Goal: Book appointment/travel/reservation

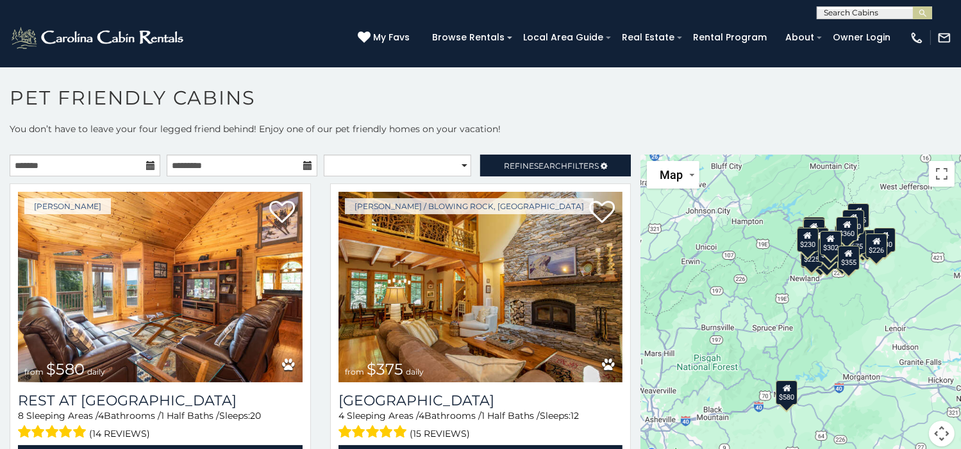
click at [146, 163] on icon at bounding box center [150, 165] width 9 height 9
click at [109, 161] on input "text" at bounding box center [85, 165] width 151 height 22
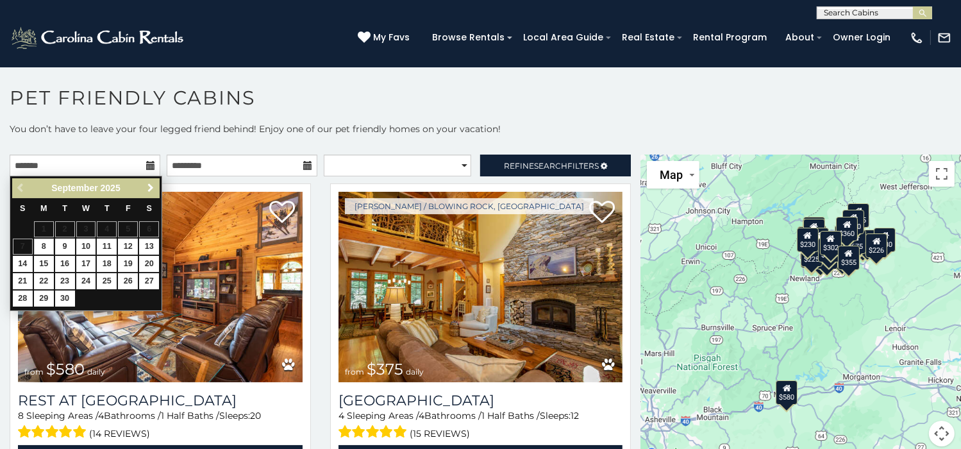
click at [149, 185] on span "Next" at bounding box center [151, 188] width 10 height 10
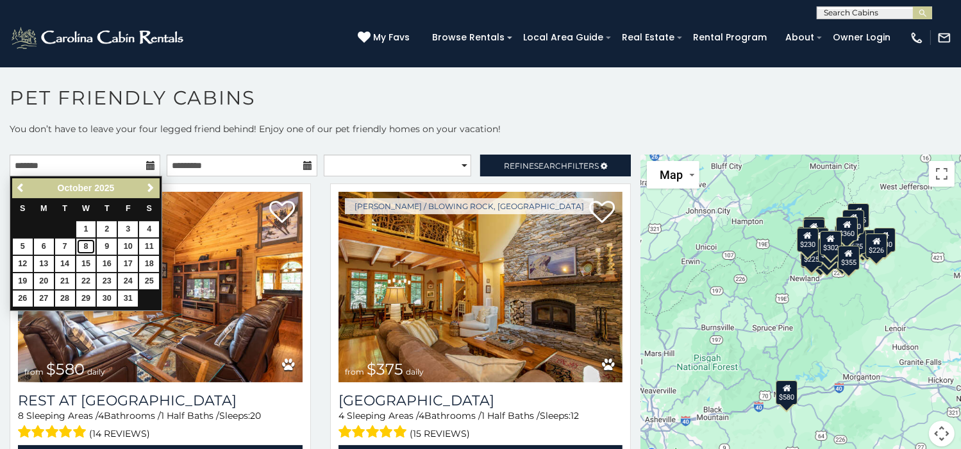
click at [86, 244] on link "8" at bounding box center [86, 246] width 20 height 16
type input "**********"
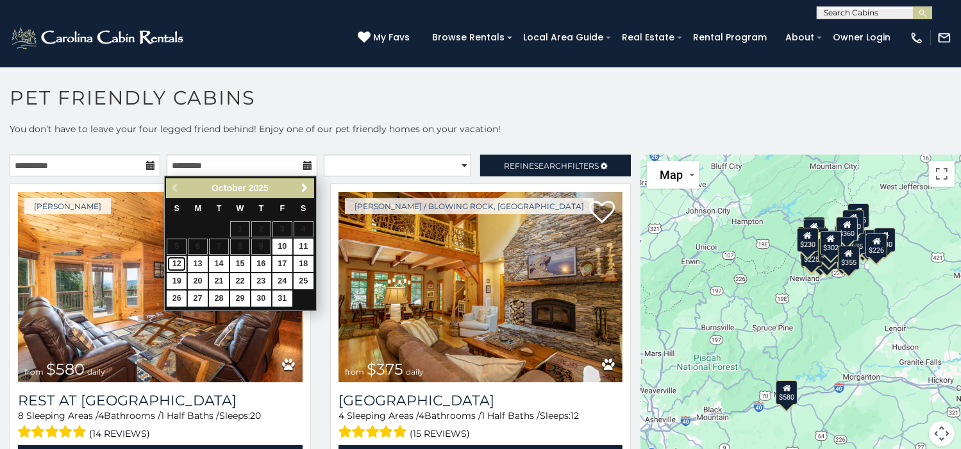
click at [176, 261] on link "12" at bounding box center [177, 264] width 20 height 16
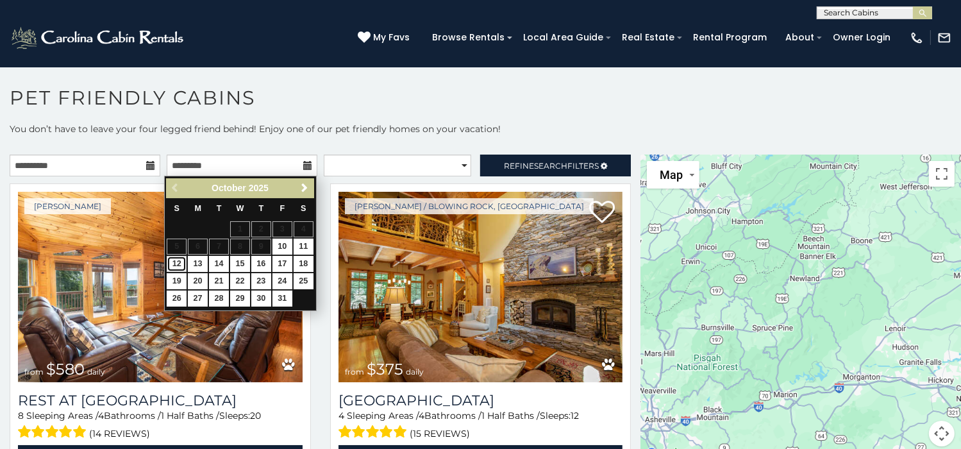
type input "**********"
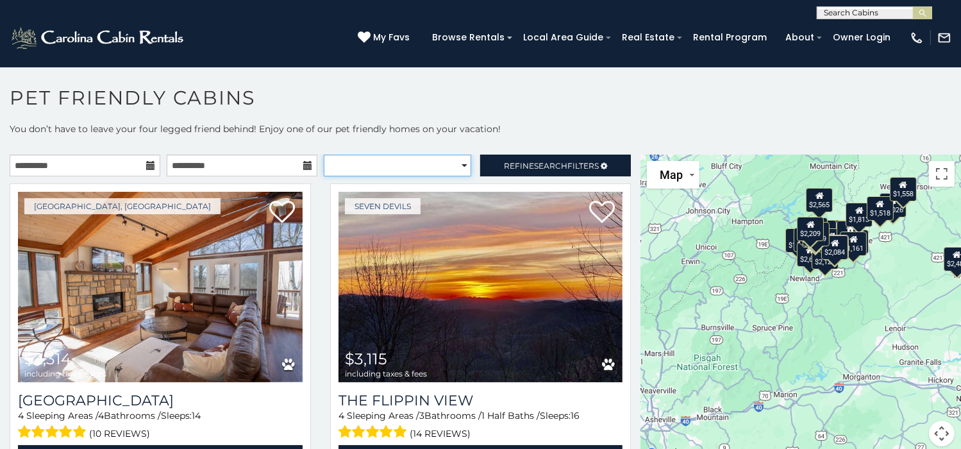
click at [456, 165] on select "**********" at bounding box center [398, 165] width 148 height 22
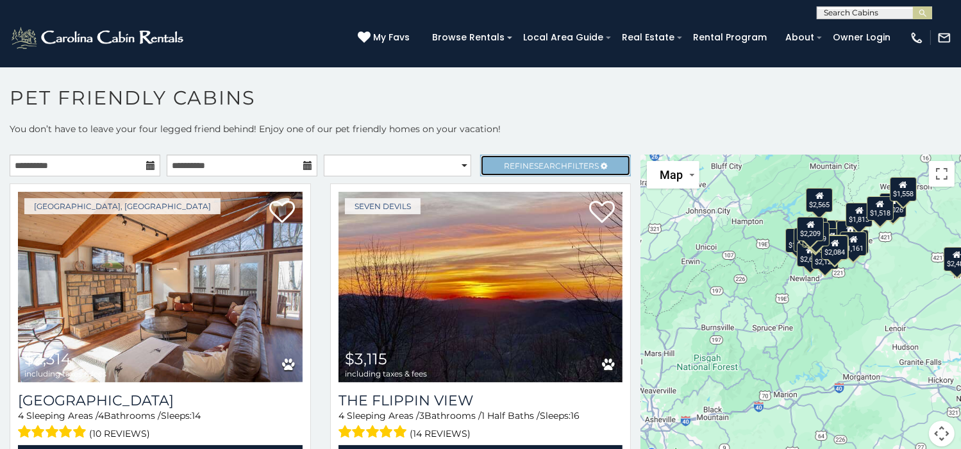
click at [538, 161] on span "Search" at bounding box center [550, 166] width 33 height 10
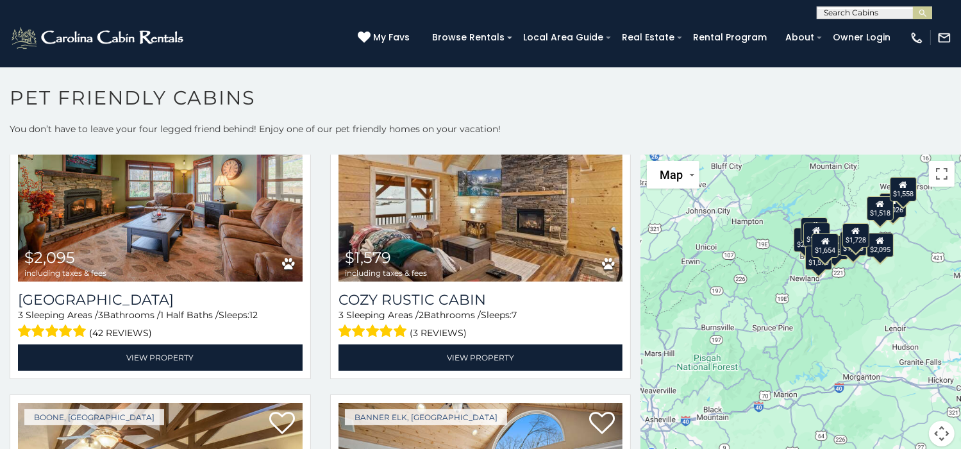
scroll to position [1938, 0]
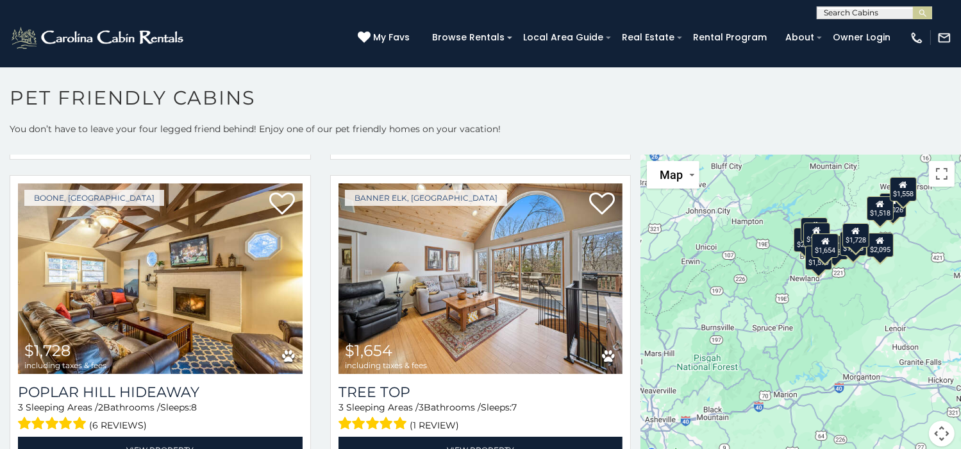
click at [934, 430] on button "Map camera controls" at bounding box center [942, 434] width 26 height 26
click at [904, 371] on button "Zoom in" at bounding box center [910, 369] width 26 height 26
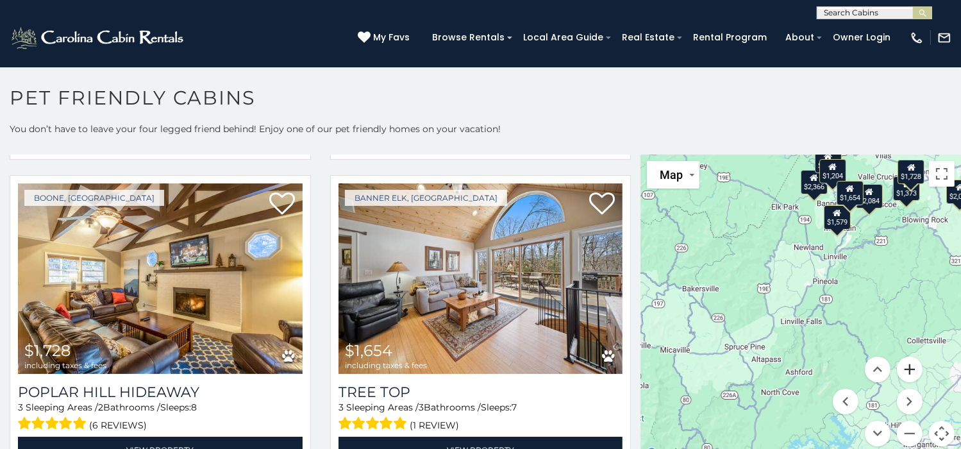
click at [904, 371] on button "Zoom in" at bounding box center [910, 369] width 26 height 26
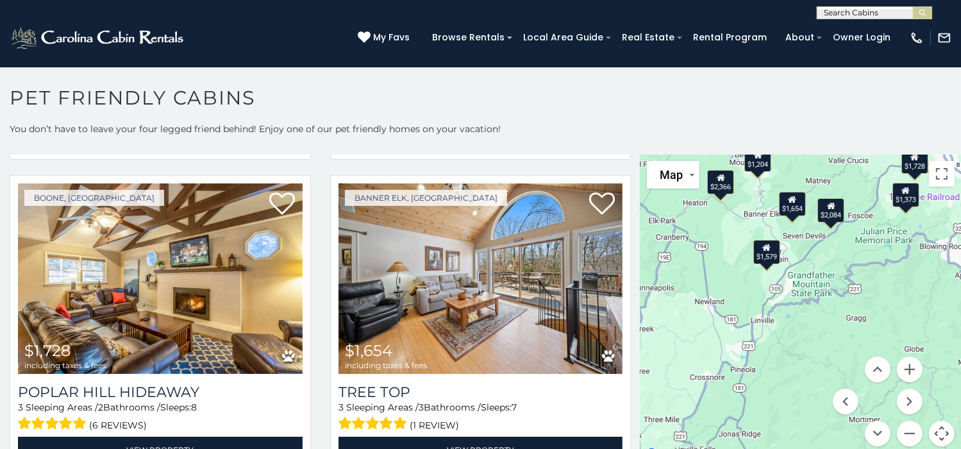
drag, startPoint x: 904, startPoint y: 230, endPoint x: 796, endPoint y: 346, distance: 158.3
click at [796, 346] on div "$2,366 $2,841 $2,026 $1,518 $2,084 $1,558 $1,373 $1,204 $2,095 $1,579 $1,728 $1…" at bounding box center [800, 307] width 321 height 307
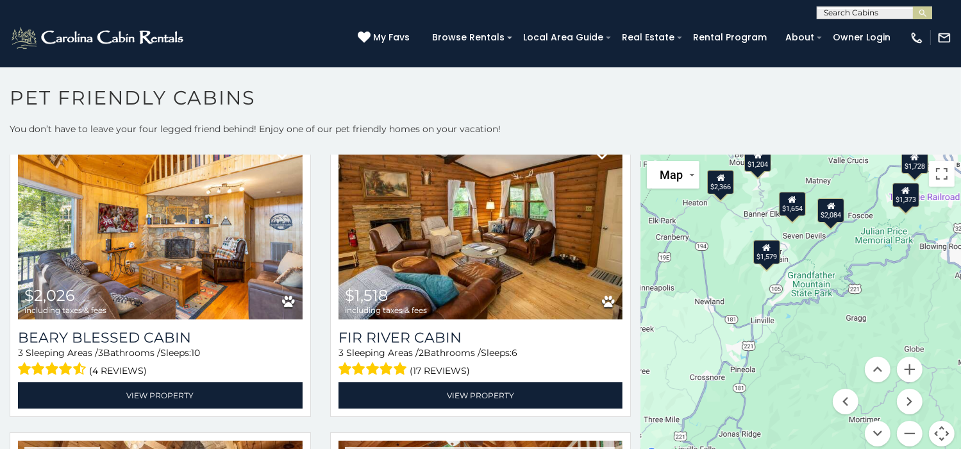
scroll to position [749, 0]
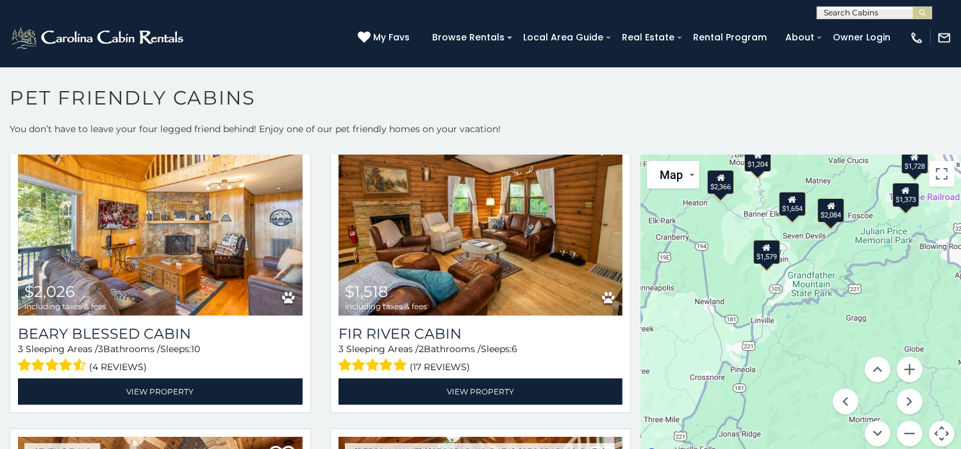
click at [759, 257] on div "$1,579" at bounding box center [766, 252] width 27 height 24
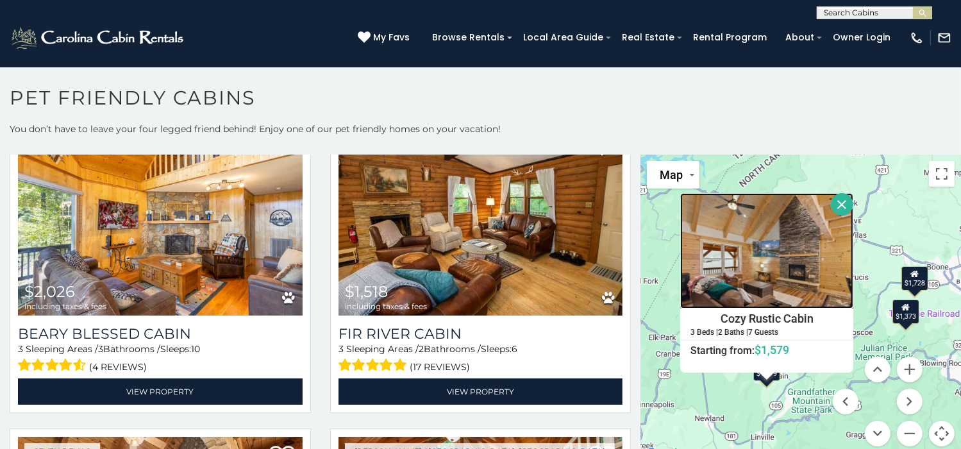
click at [797, 274] on img at bounding box center [766, 250] width 173 height 115
click at [838, 201] on button "Close" at bounding box center [842, 204] width 22 height 22
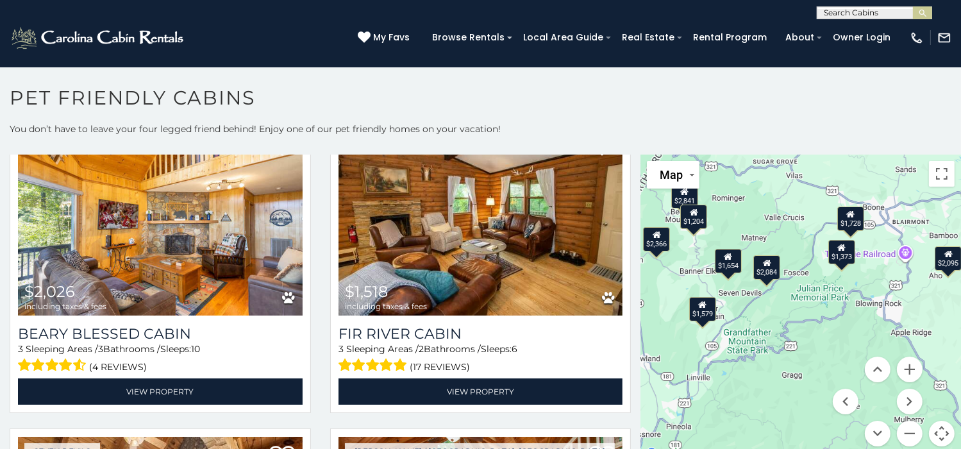
drag, startPoint x: 809, startPoint y: 371, endPoint x: 745, endPoint y: 309, distance: 89.3
click at [745, 309] on div "$2,366 $2,841 $2,026 $1,518 $2,084 $1,558 $1,373 $1,204 $2,095 $1,579 $1,728 $1…" at bounding box center [800, 307] width 321 height 307
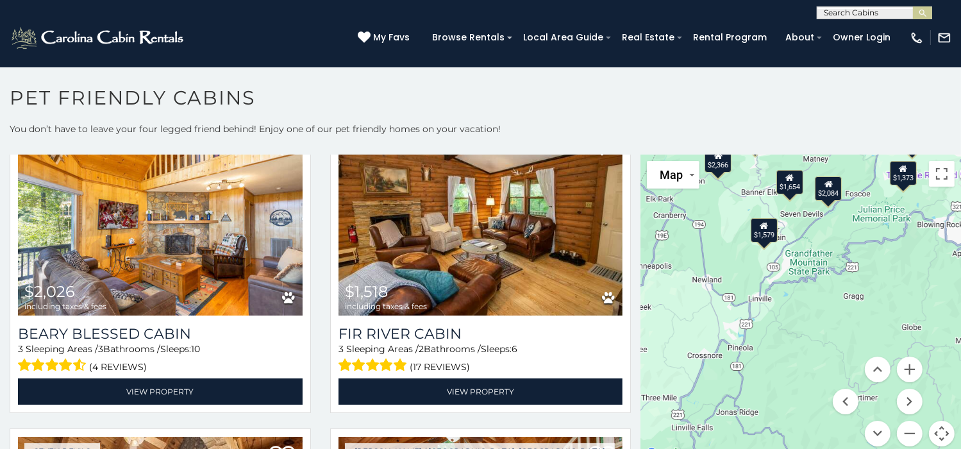
drag, startPoint x: 755, startPoint y: 346, endPoint x: 819, endPoint y: 260, distance: 106.7
click at [819, 260] on div "$2,366 $2,841 $2,026 $1,518 $2,084 $1,558 $1,373 $1,204 $2,095 $1,579 $1,728 $1…" at bounding box center [800, 307] width 321 height 307
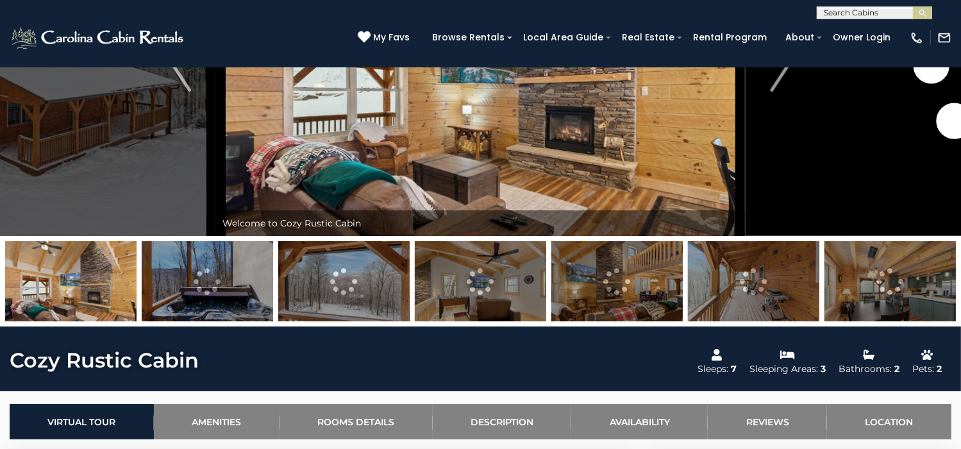
scroll to position [176, 0]
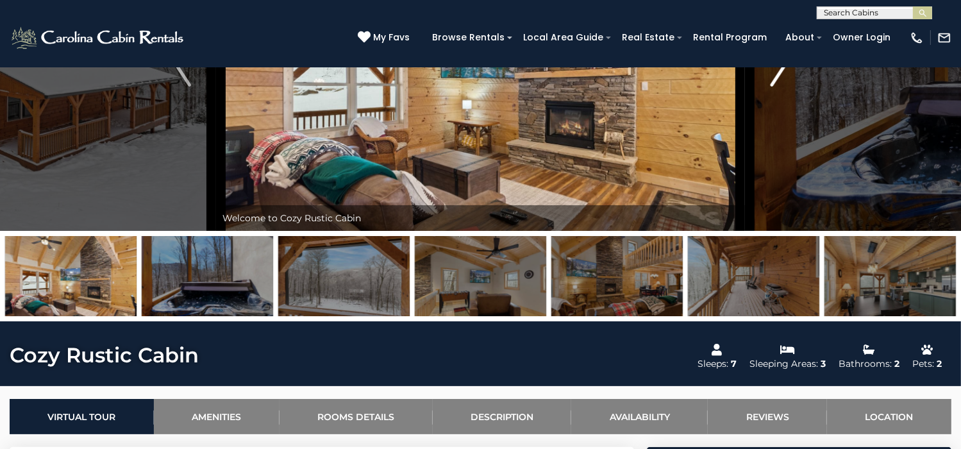
click at [784, 87] on img "Next" at bounding box center [779, 60] width 19 height 51
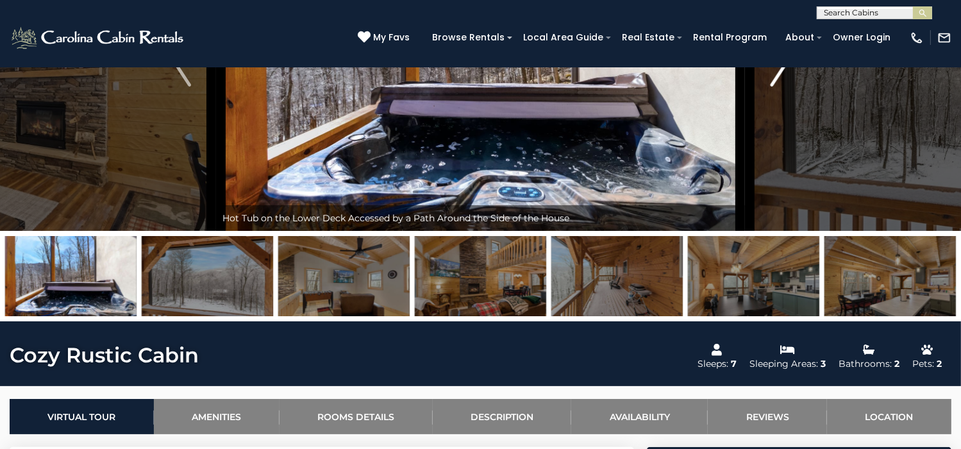
click at [784, 87] on img "Next" at bounding box center [779, 60] width 19 height 51
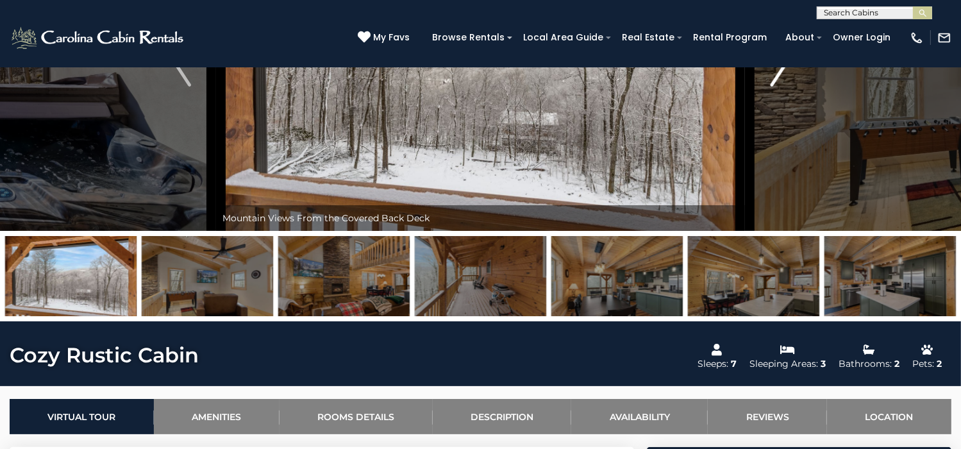
click at [784, 87] on img "Next" at bounding box center [779, 60] width 19 height 51
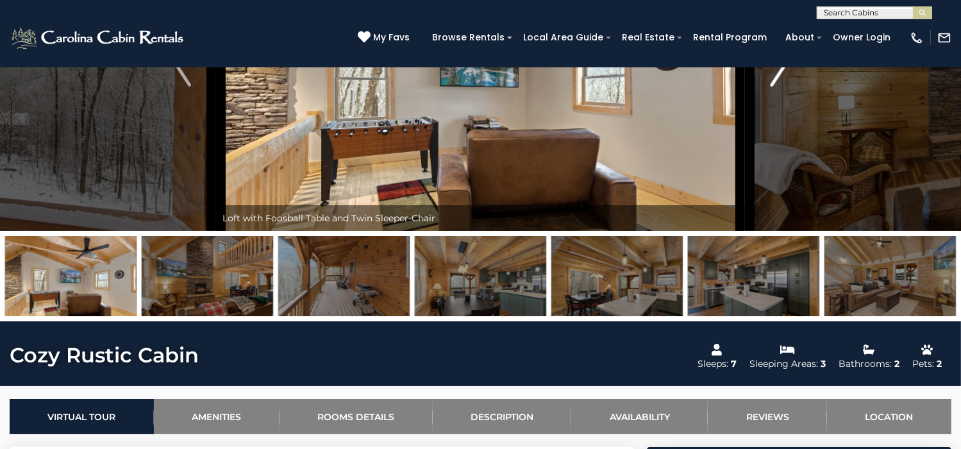
click at [784, 87] on img "Next" at bounding box center [779, 60] width 19 height 51
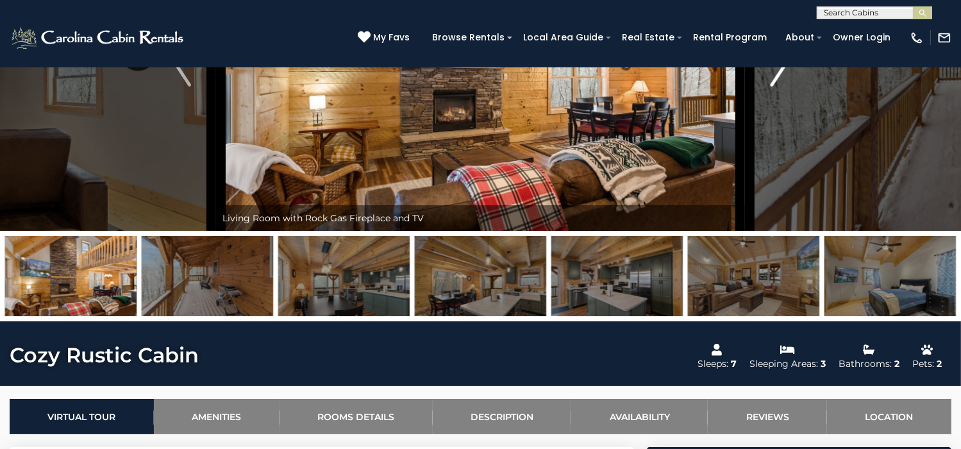
click at [784, 87] on img "Next" at bounding box center [779, 60] width 19 height 51
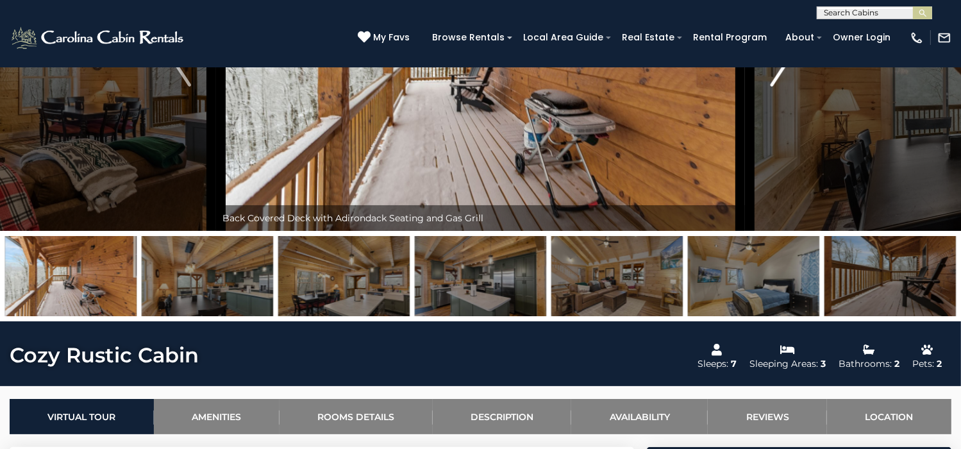
click at [784, 87] on img "Next" at bounding box center [779, 60] width 19 height 51
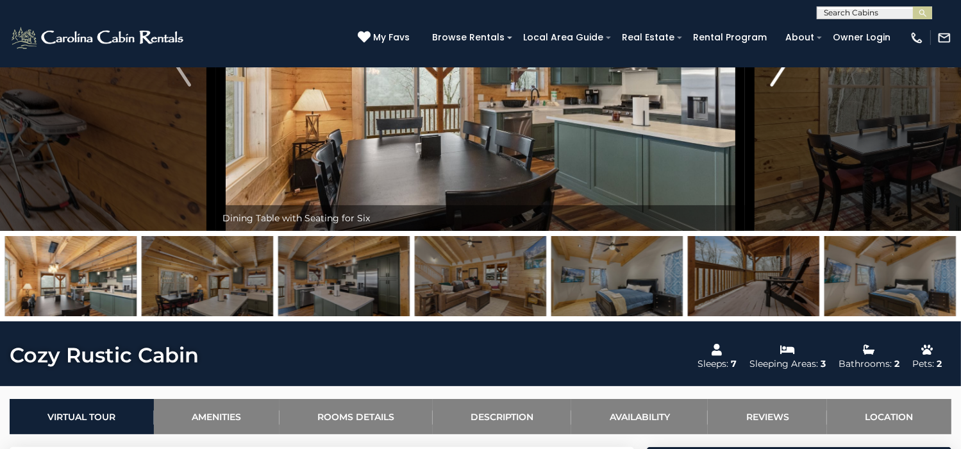
click at [783, 87] on img "Next" at bounding box center [779, 60] width 19 height 51
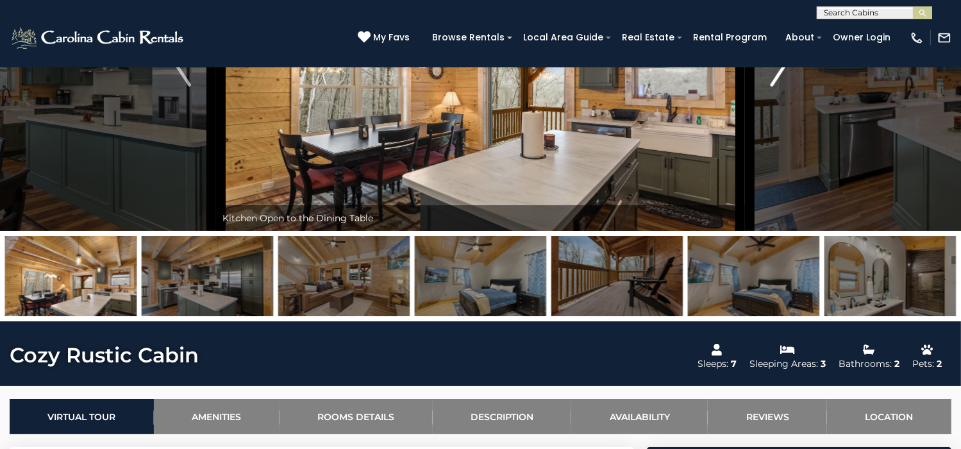
click at [783, 87] on img "Next" at bounding box center [779, 60] width 19 height 51
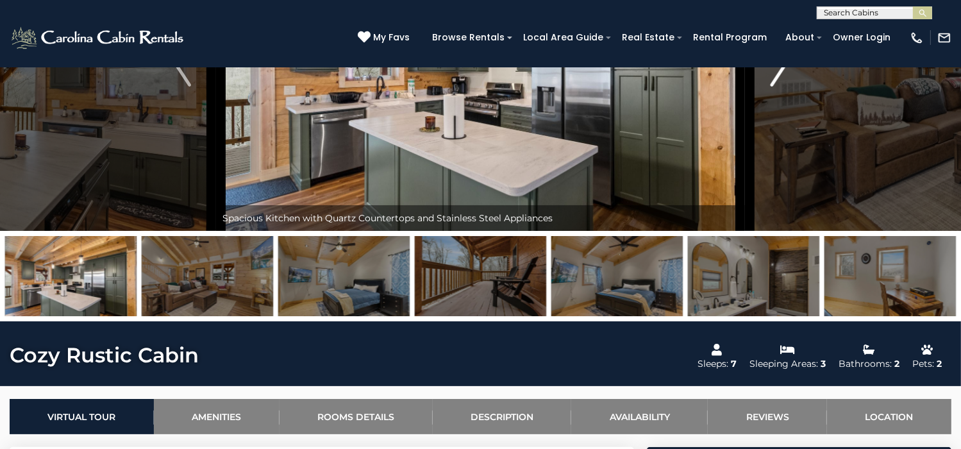
click at [783, 87] on img "Next" at bounding box center [779, 60] width 19 height 51
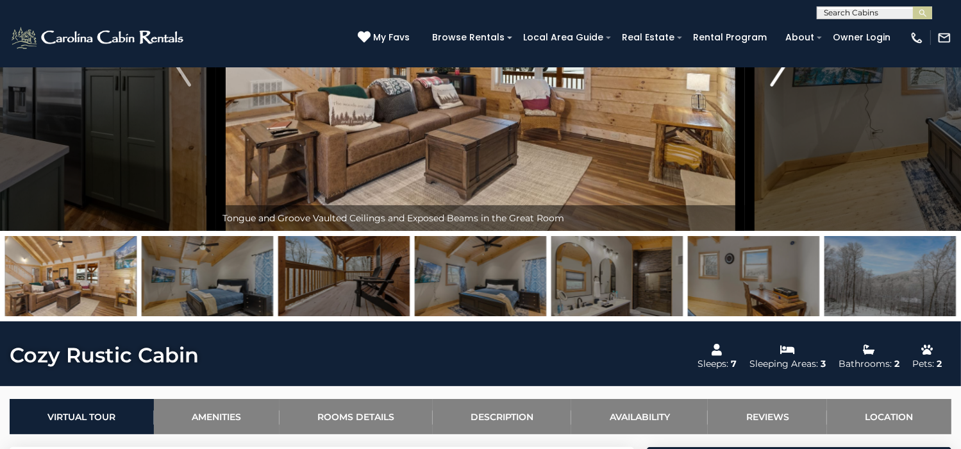
click at [783, 87] on img "Next" at bounding box center [779, 60] width 19 height 51
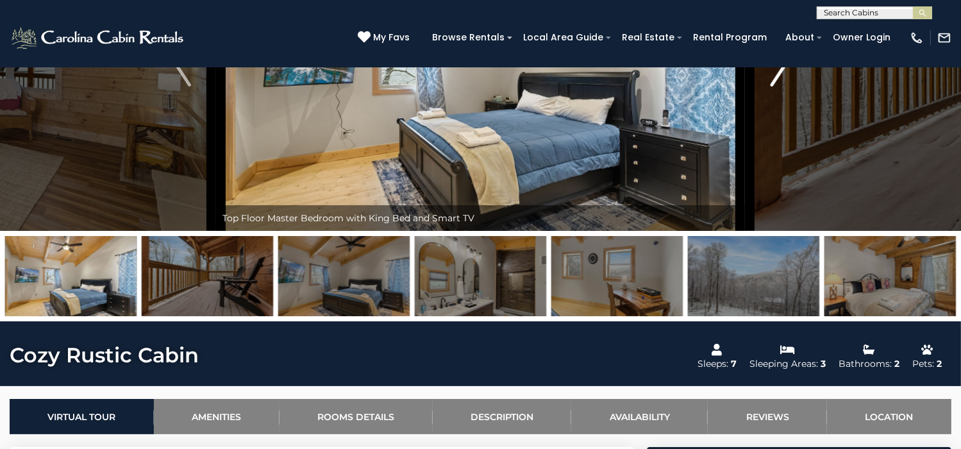
click at [783, 87] on img "Next" at bounding box center [779, 60] width 19 height 51
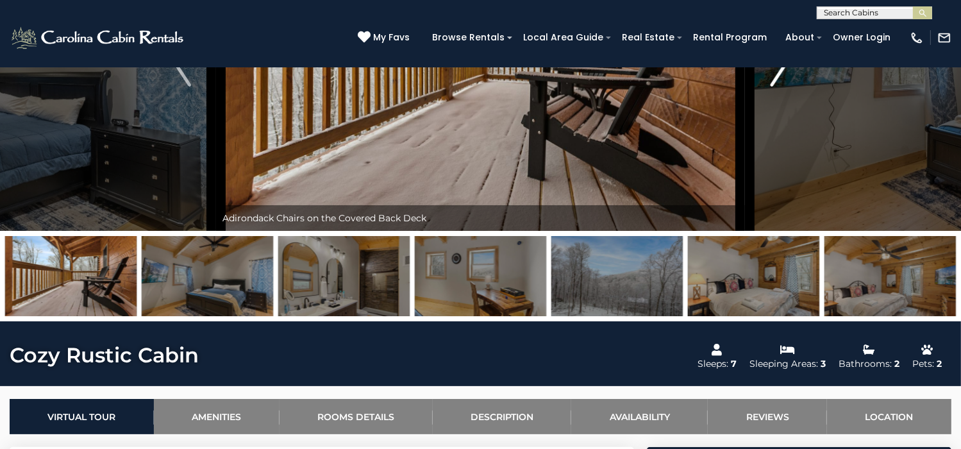
click at [783, 87] on img "Next" at bounding box center [779, 60] width 19 height 51
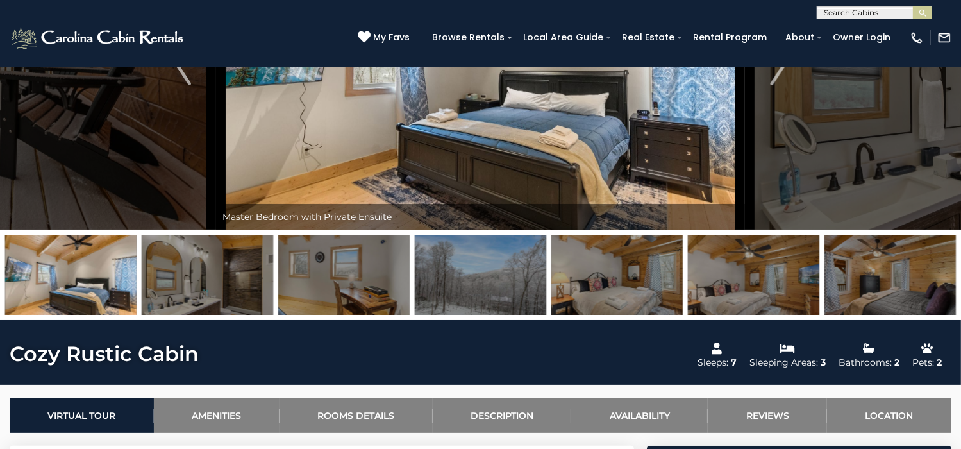
scroll to position [152, 0]
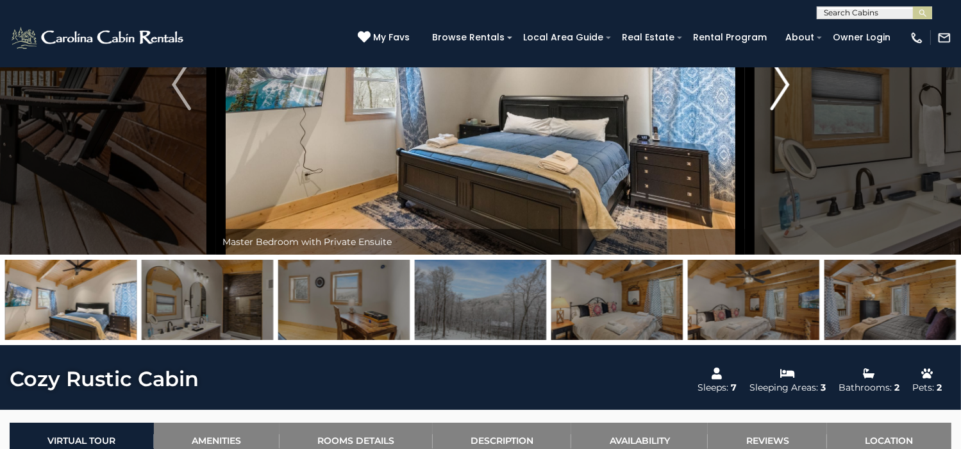
drag, startPoint x: 784, startPoint y: 133, endPoint x: 780, endPoint y: 120, distance: 13.6
click at [780, 110] on img "Next" at bounding box center [779, 84] width 19 height 51
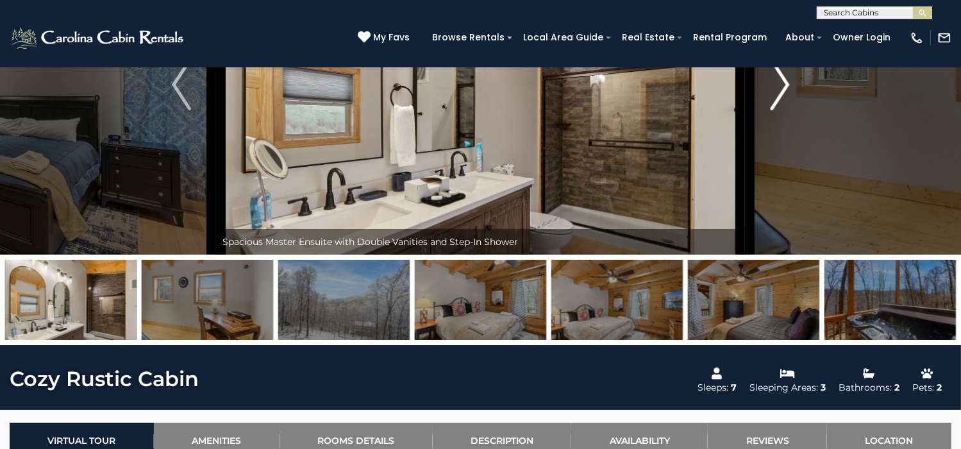
click at [781, 110] on img "Next" at bounding box center [779, 84] width 19 height 51
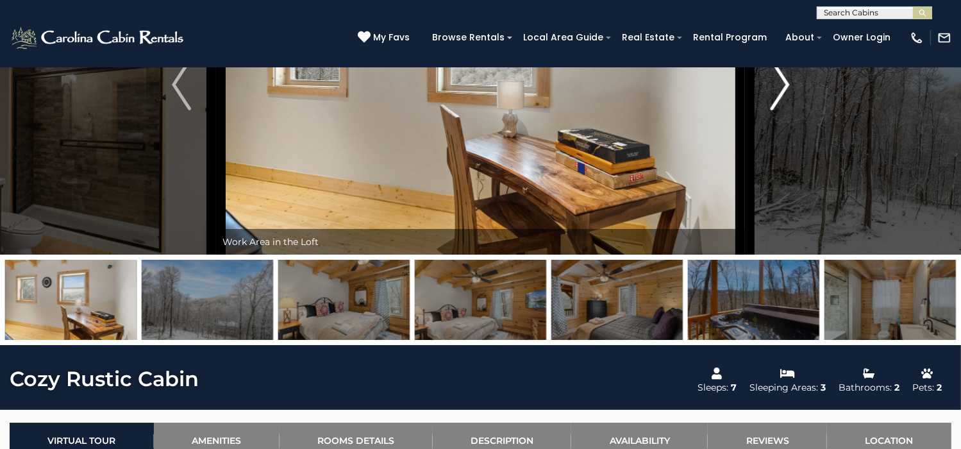
click at [781, 110] on img "Next" at bounding box center [779, 84] width 19 height 51
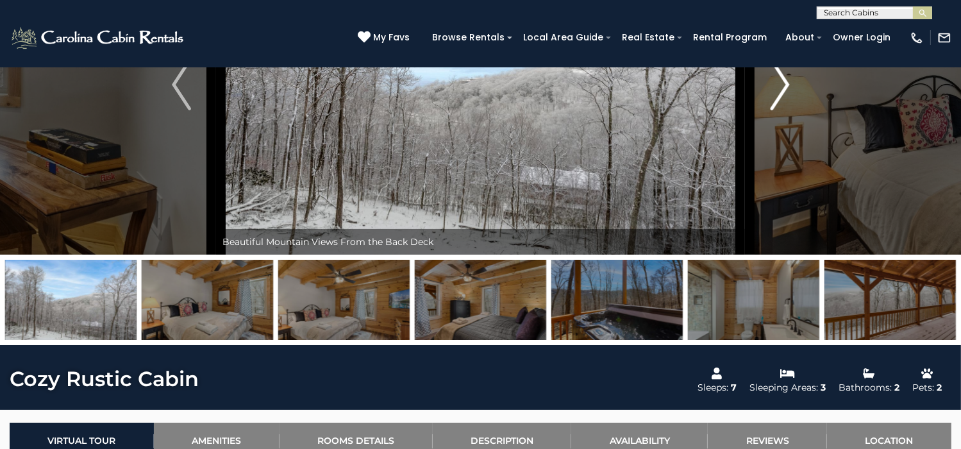
click at [781, 110] on img "Next" at bounding box center [779, 84] width 19 height 51
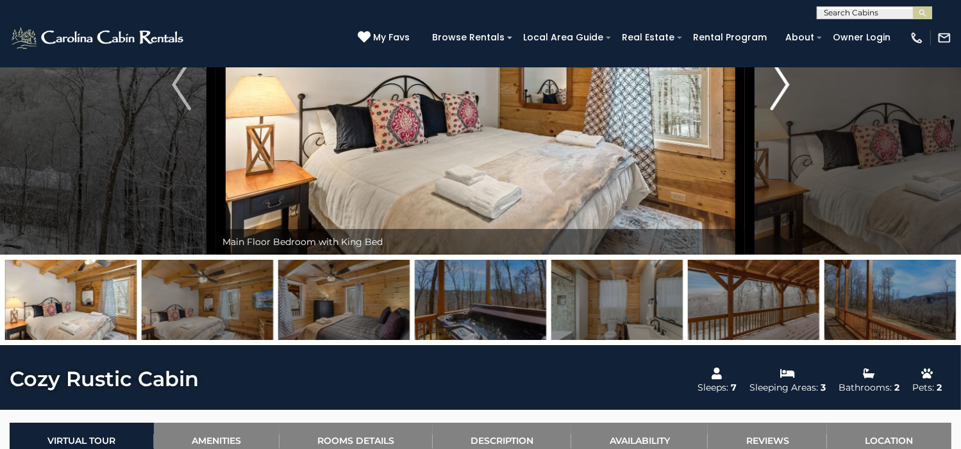
click at [781, 110] on img "Next" at bounding box center [779, 84] width 19 height 51
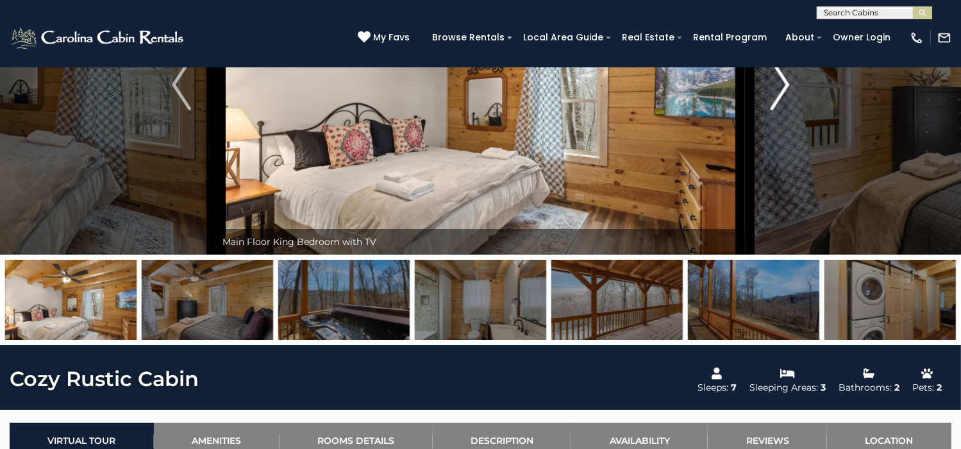
click at [781, 110] on img "Next" at bounding box center [779, 84] width 19 height 51
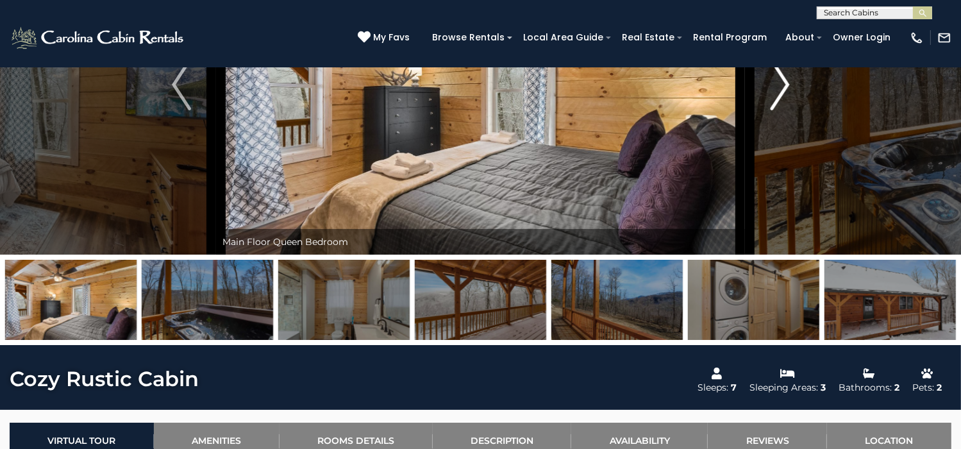
click at [781, 110] on img "Next" at bounding box center [779, 84] width 19 height 51
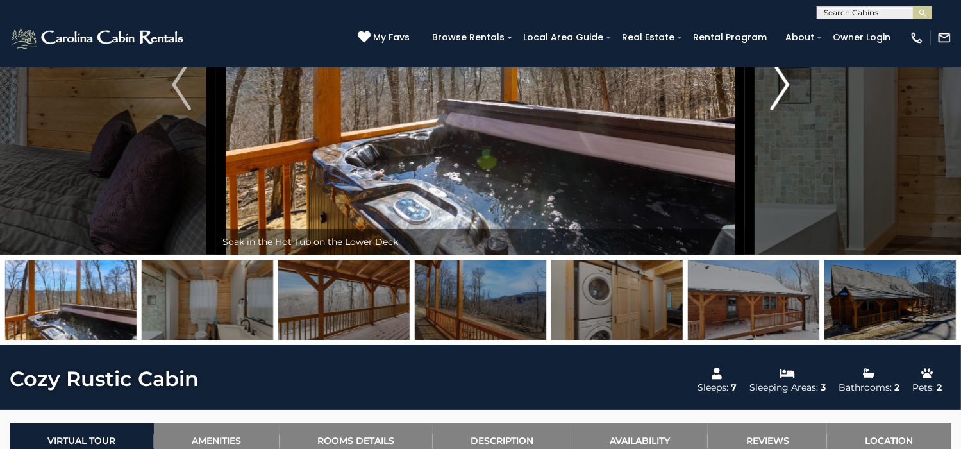
click at [781, 110] on img "Next" at bounding box center [779, 84] width 19 height 51
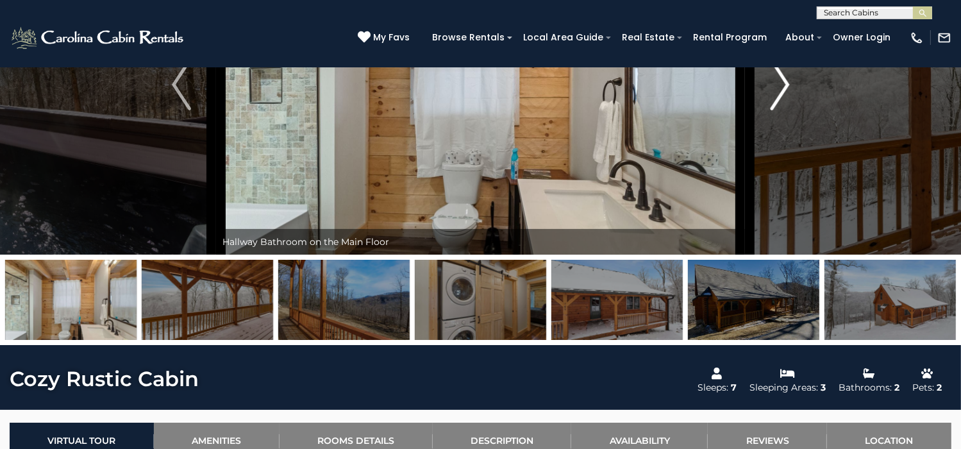
click at [781, 110] on img "Next" at bounding box center [779, 84] width 19 height 51
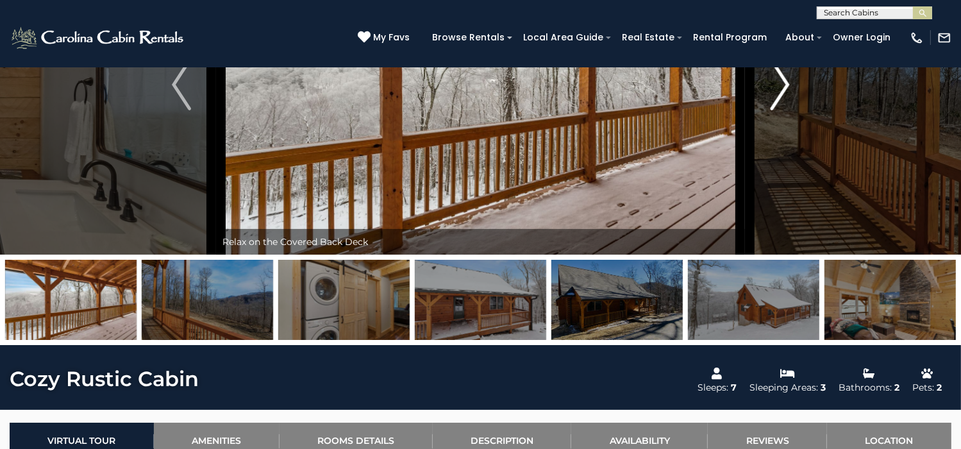
click at [781, 110] on img "Next" at bounding box center [779, 84] width 19 height 51
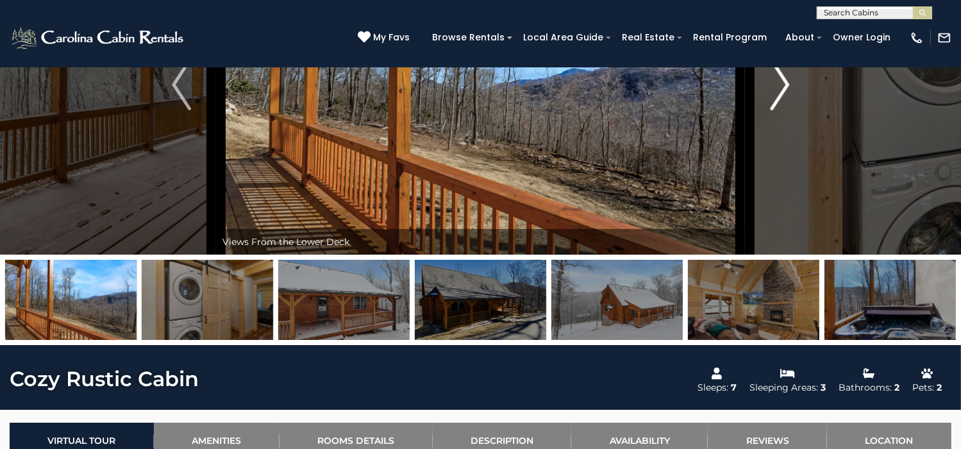
click at [781, 110] on img "Next" at bounding box center [779, 84] width 19 height 51
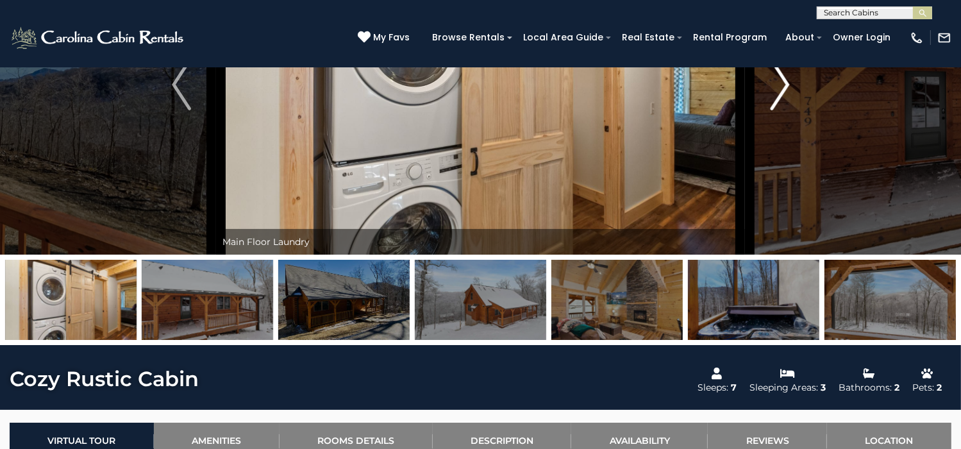
click at [781, 110] on img "Next" at bounding box center [779, 84] width 19 height 51
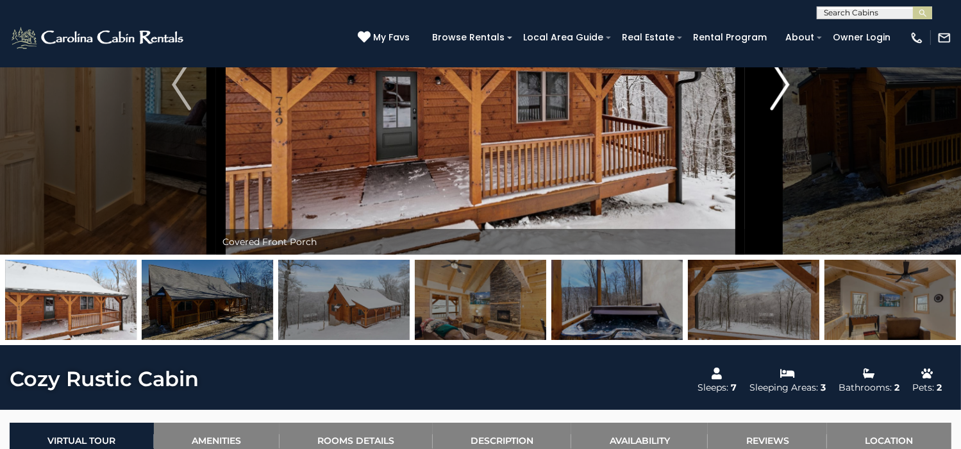
click at [780, 110] on img "Next" at bounding box center [779, 84] width 19 height 51
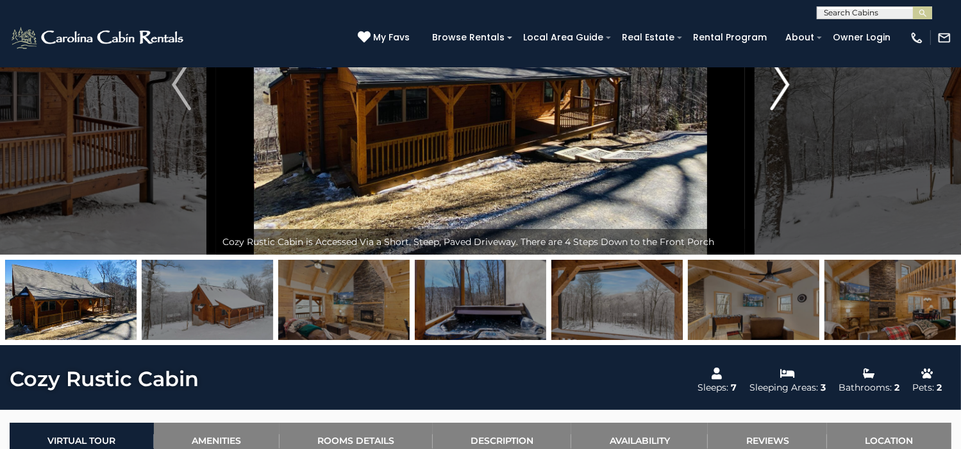
click at [780, 110] on img "Next" at bounding box center [779, 84] width 19 height 51
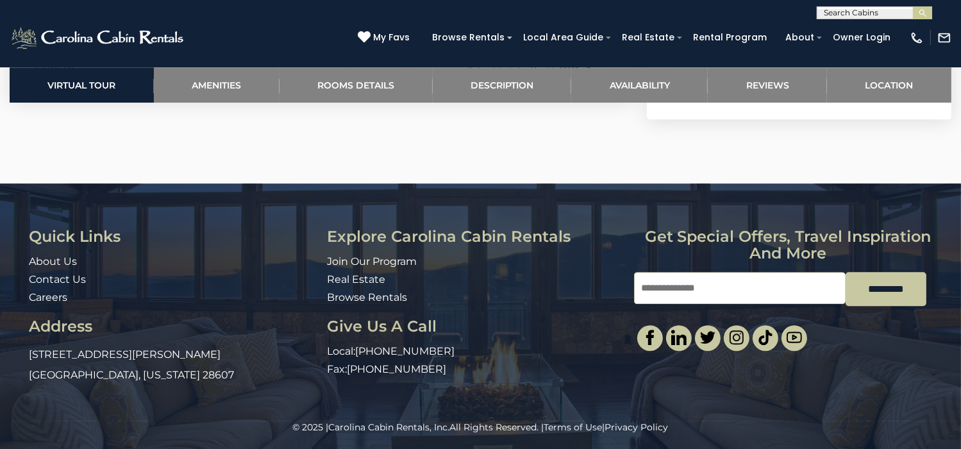
scroll to position [3460, 0]
